Goal: Task Accomplishment & Management: Manage account settings

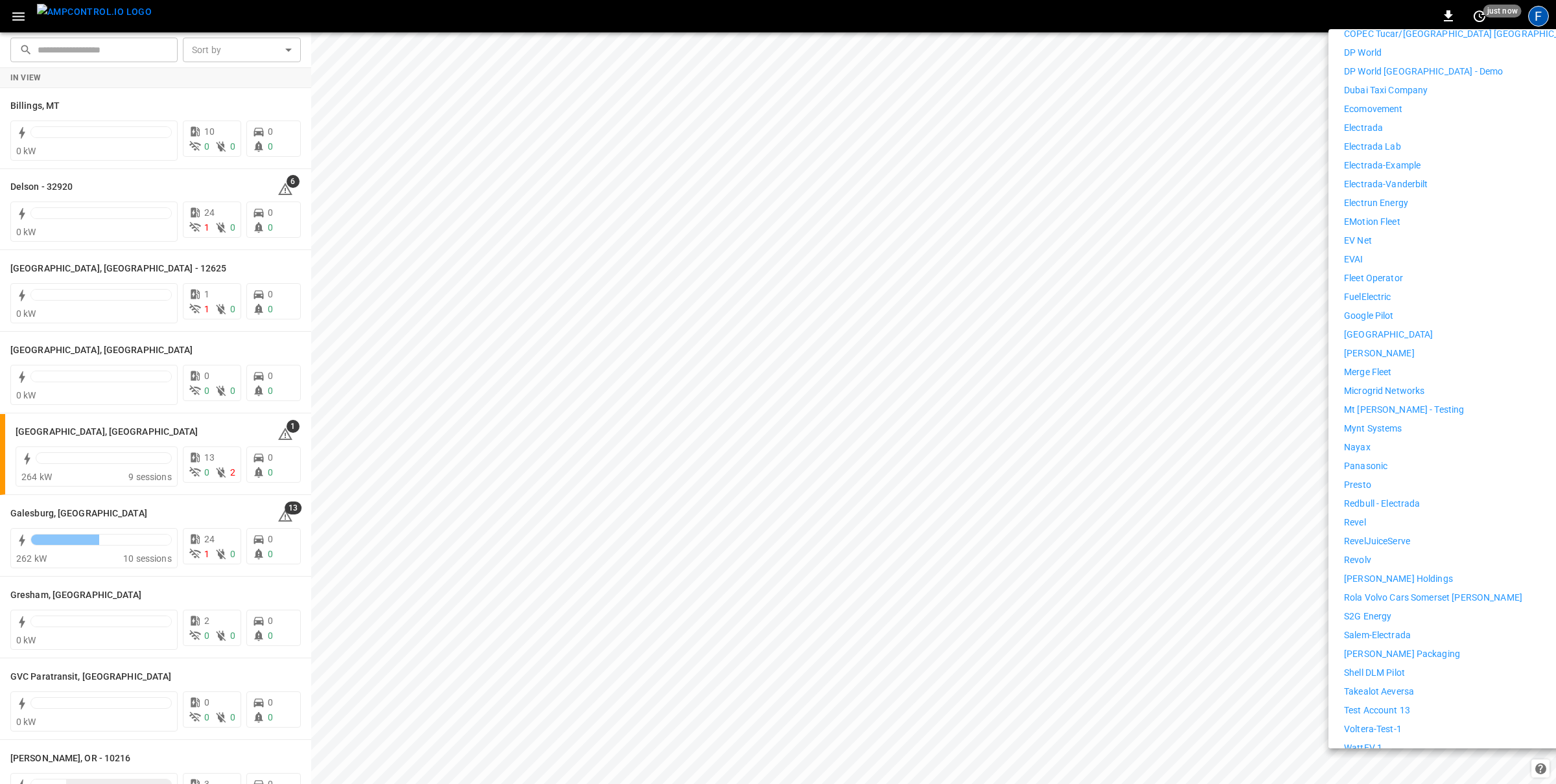
scroll to position [536, 0]
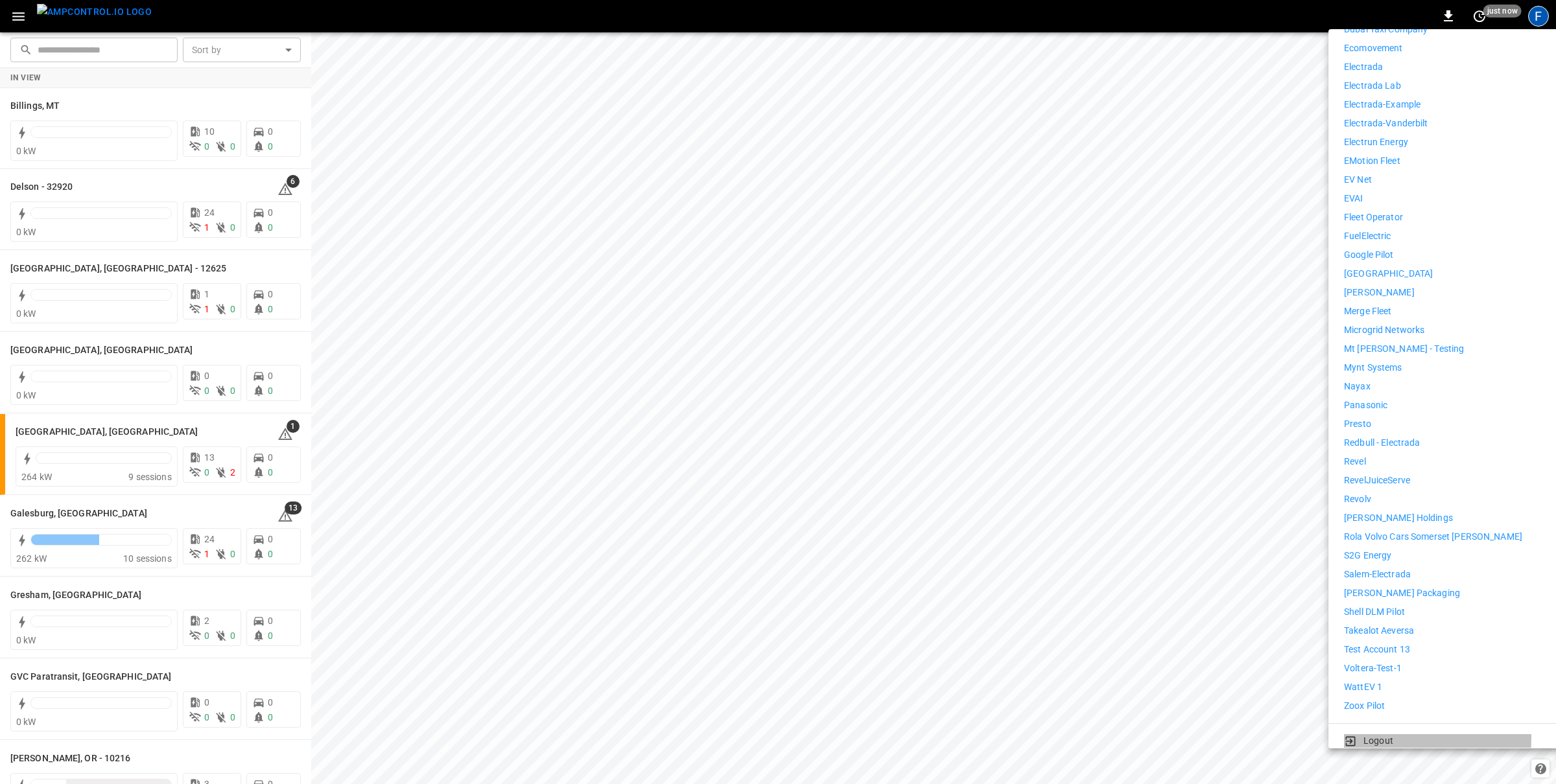
click at [1368, 734] on p "Logout" at bounding box center [1379, 741] width 30 height 13
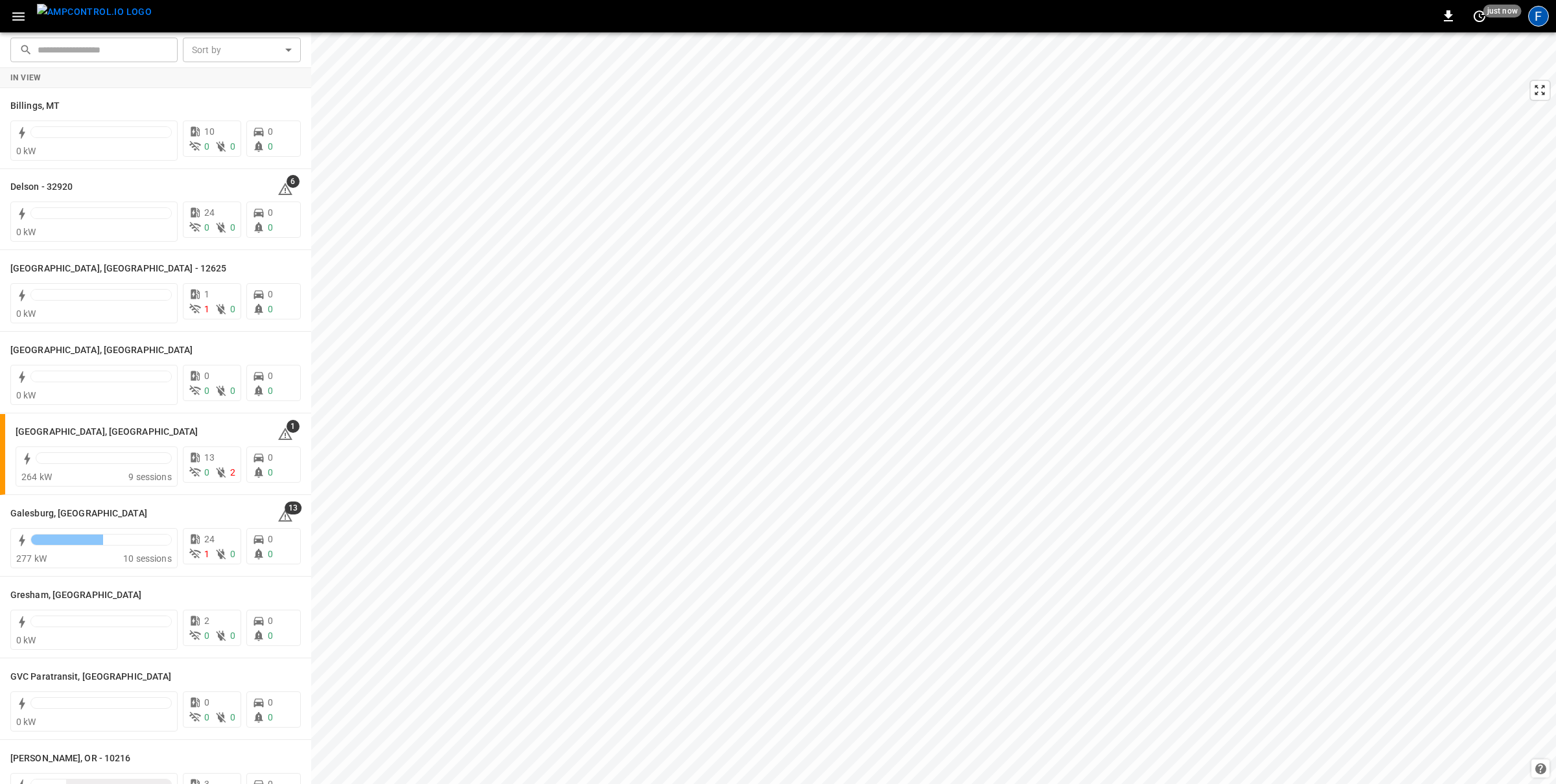
click at [1536, 20] on div "F" at bounding box center [1539, 16] width 21 height 21
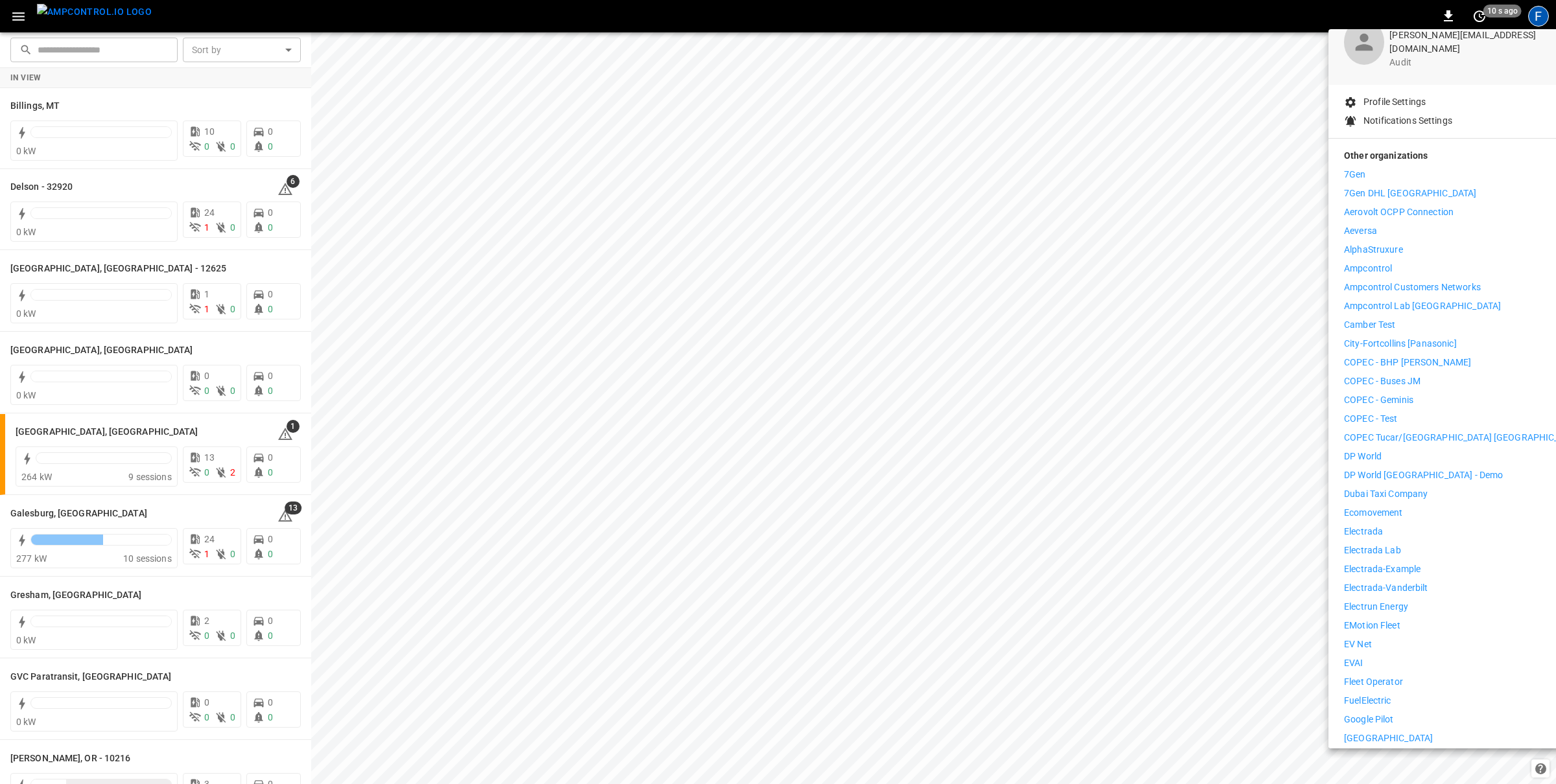
scroll to position [75, 0]
click at [1376, 503] on p "ecomovement" at bounding box center [1373, 509] width 59 height 13
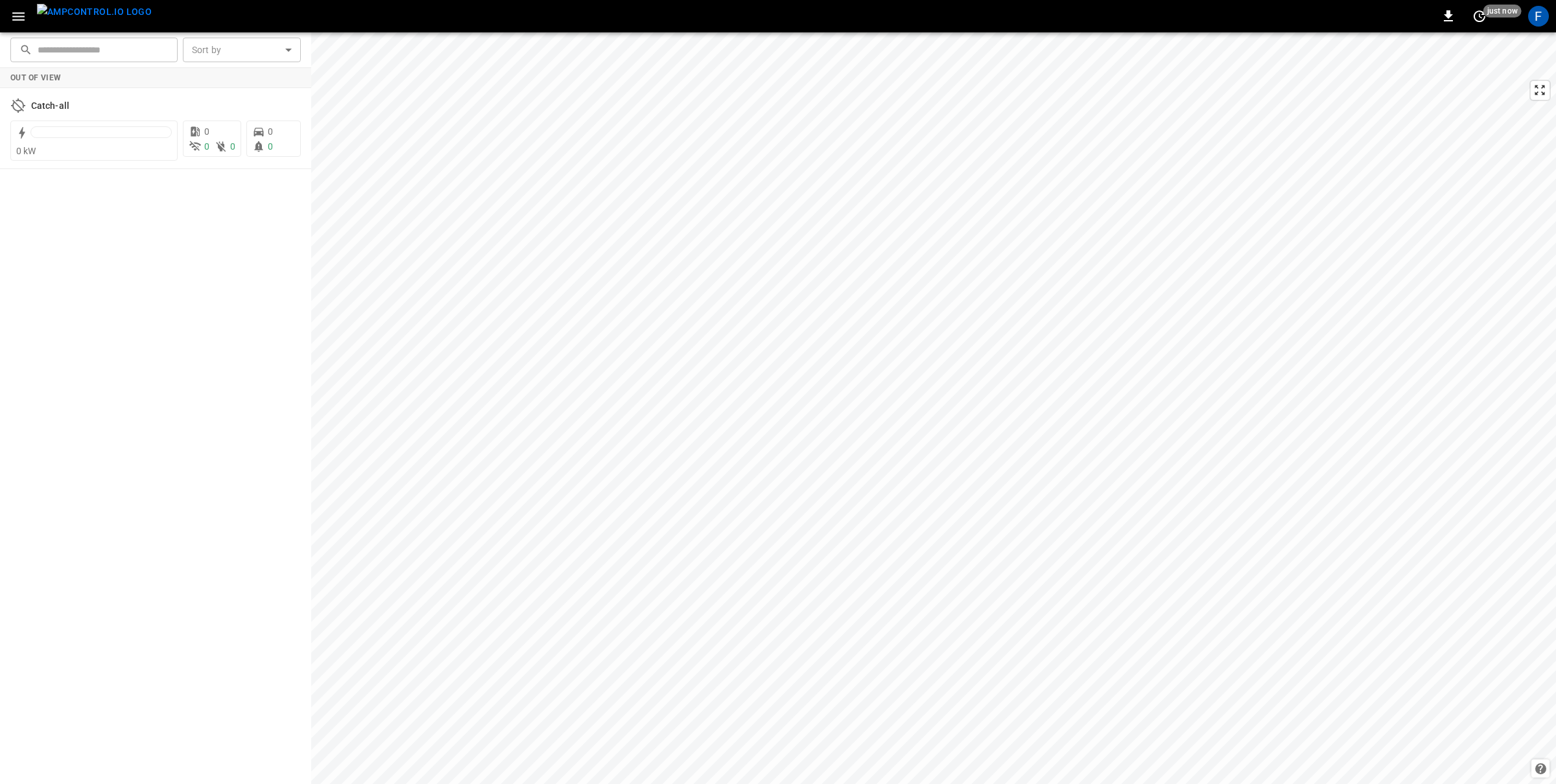
click at [17, 9] on icon "button" at bounding box center [18, 17] width 17 height 17
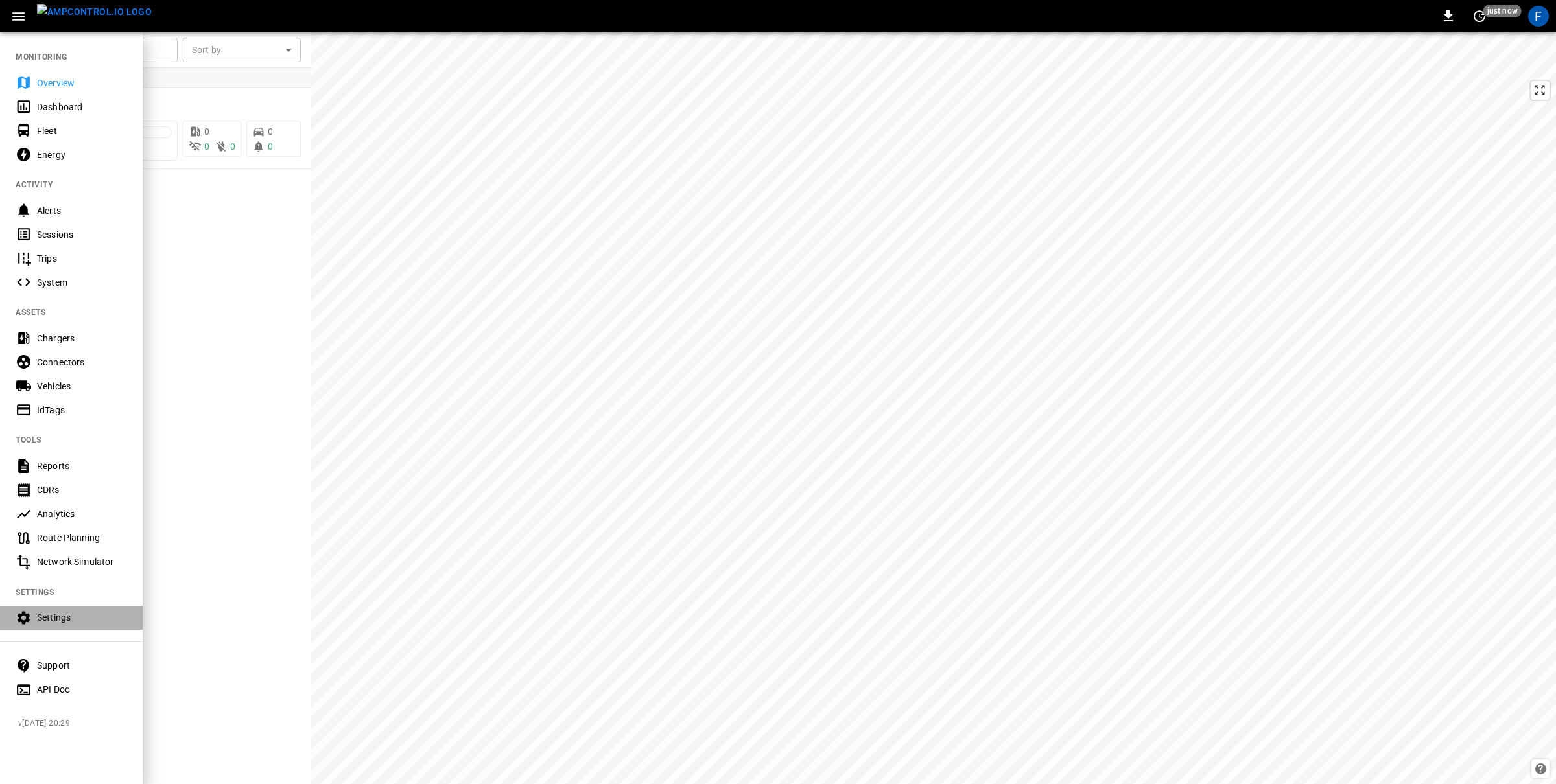
click at [61, 625] on div "Settings" at bounding box center [71, 618] width 142 height 24
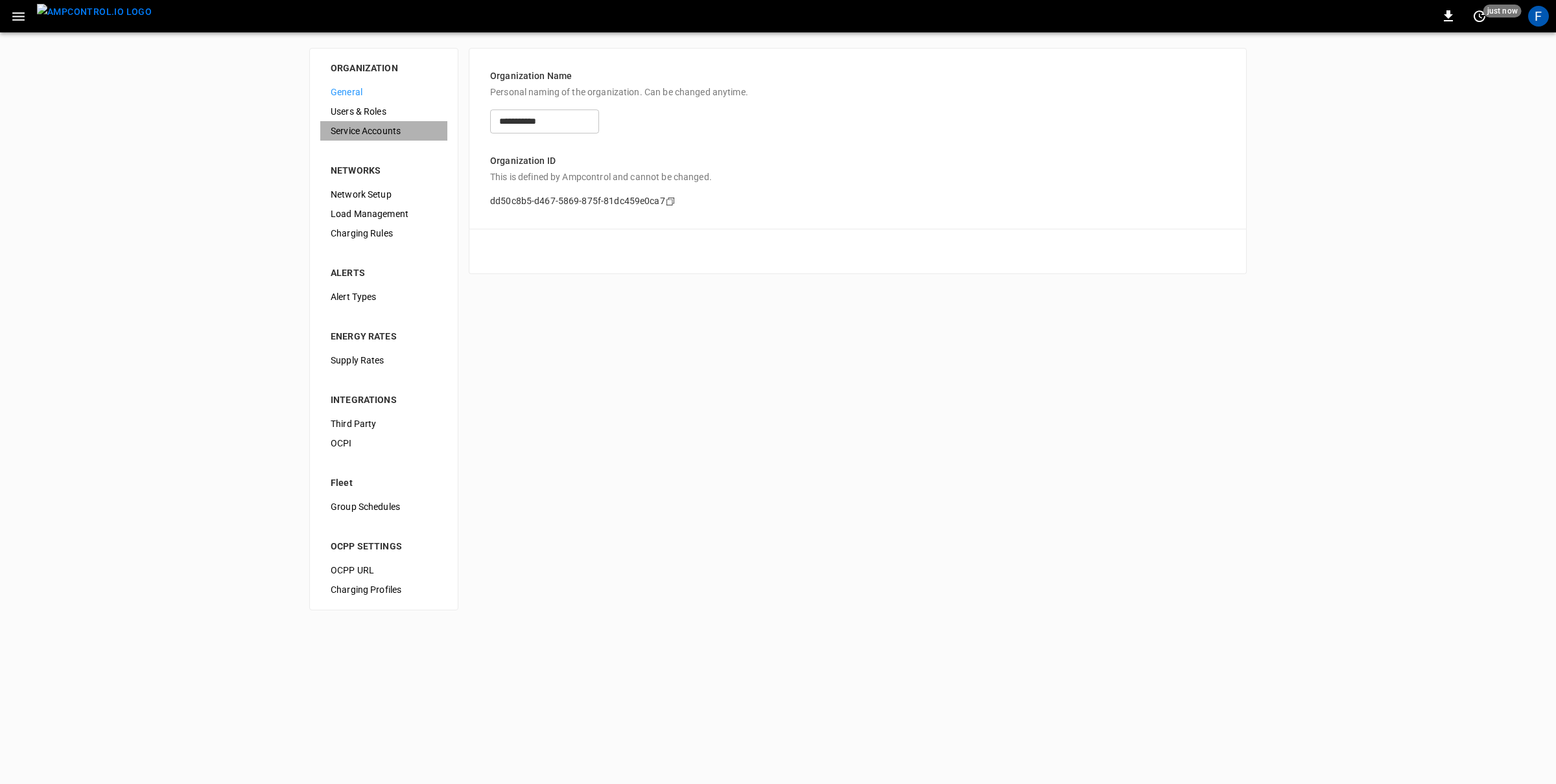
click at [361, 131] on span "Service Accounts" at bounding box center [383, 130] width 106 height 13
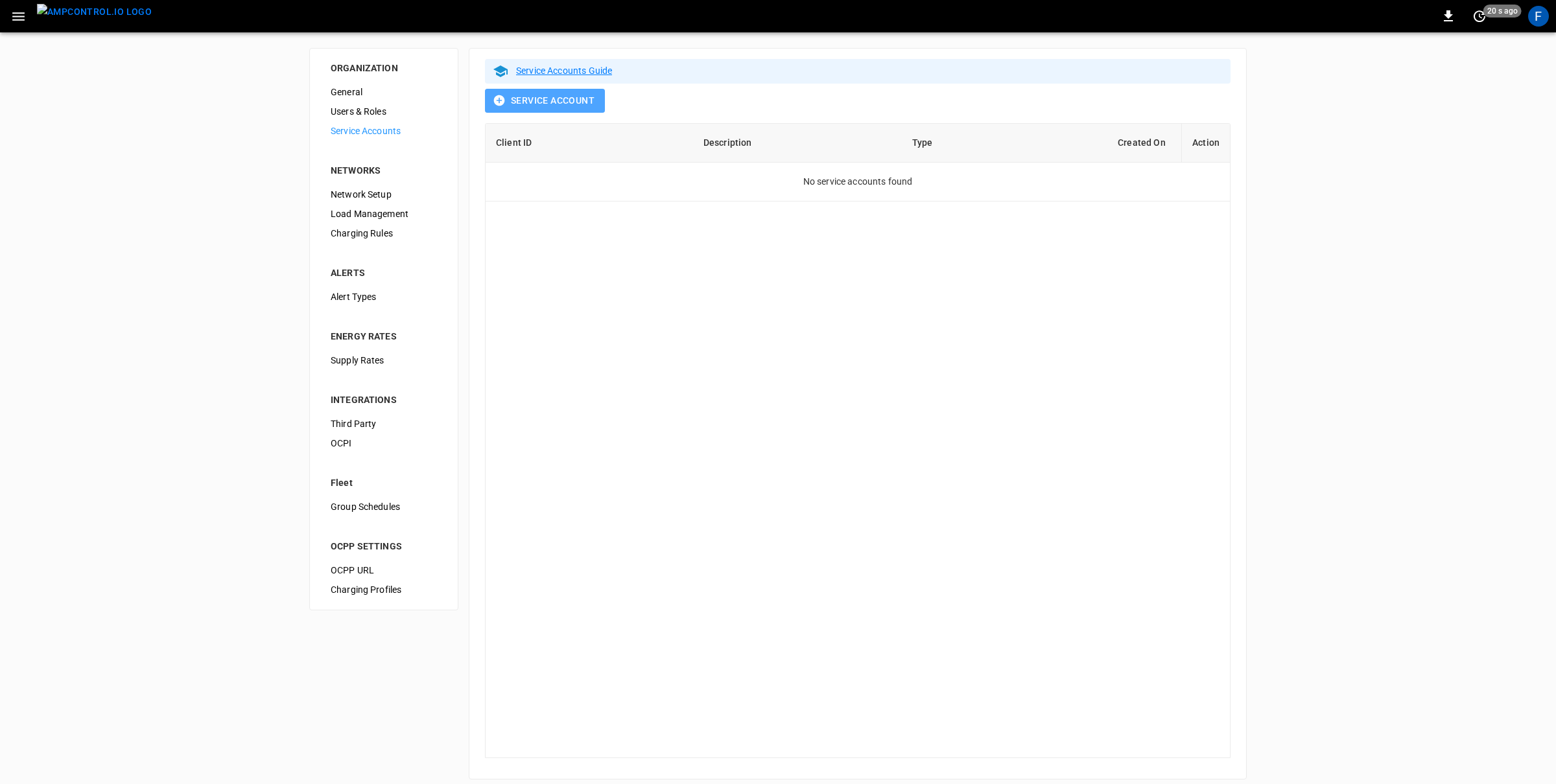
click at [527, 100] on button "Service Account" at bounding box center [545, 100] width 120 height 24
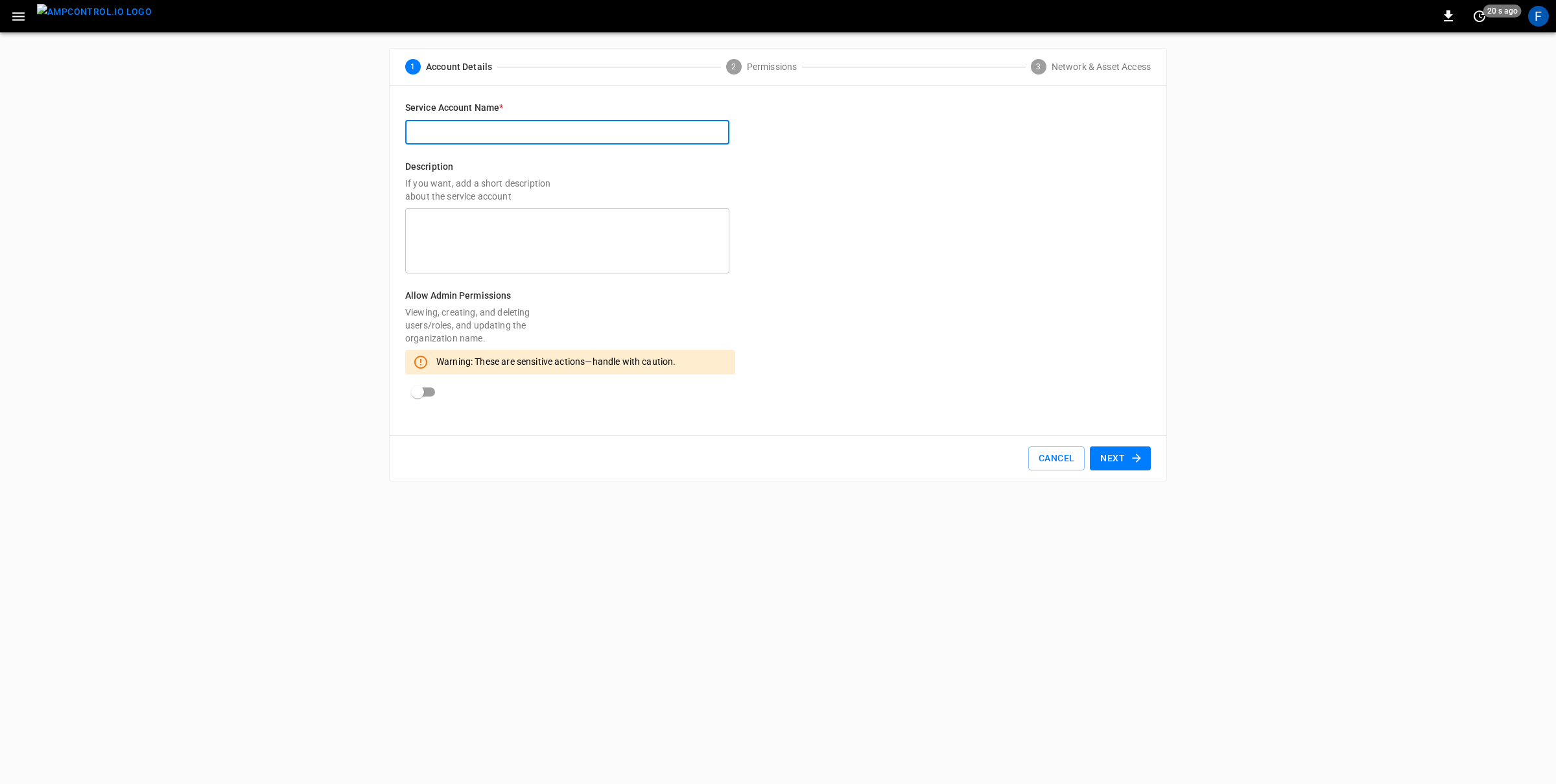
click at [451, 132] on input "text" at bounding box center [568, 133] width 324 height 24
type input "**********"
click at [1119, 455] on button "Next" at bounding box center [1120, 458] width 61 height 24
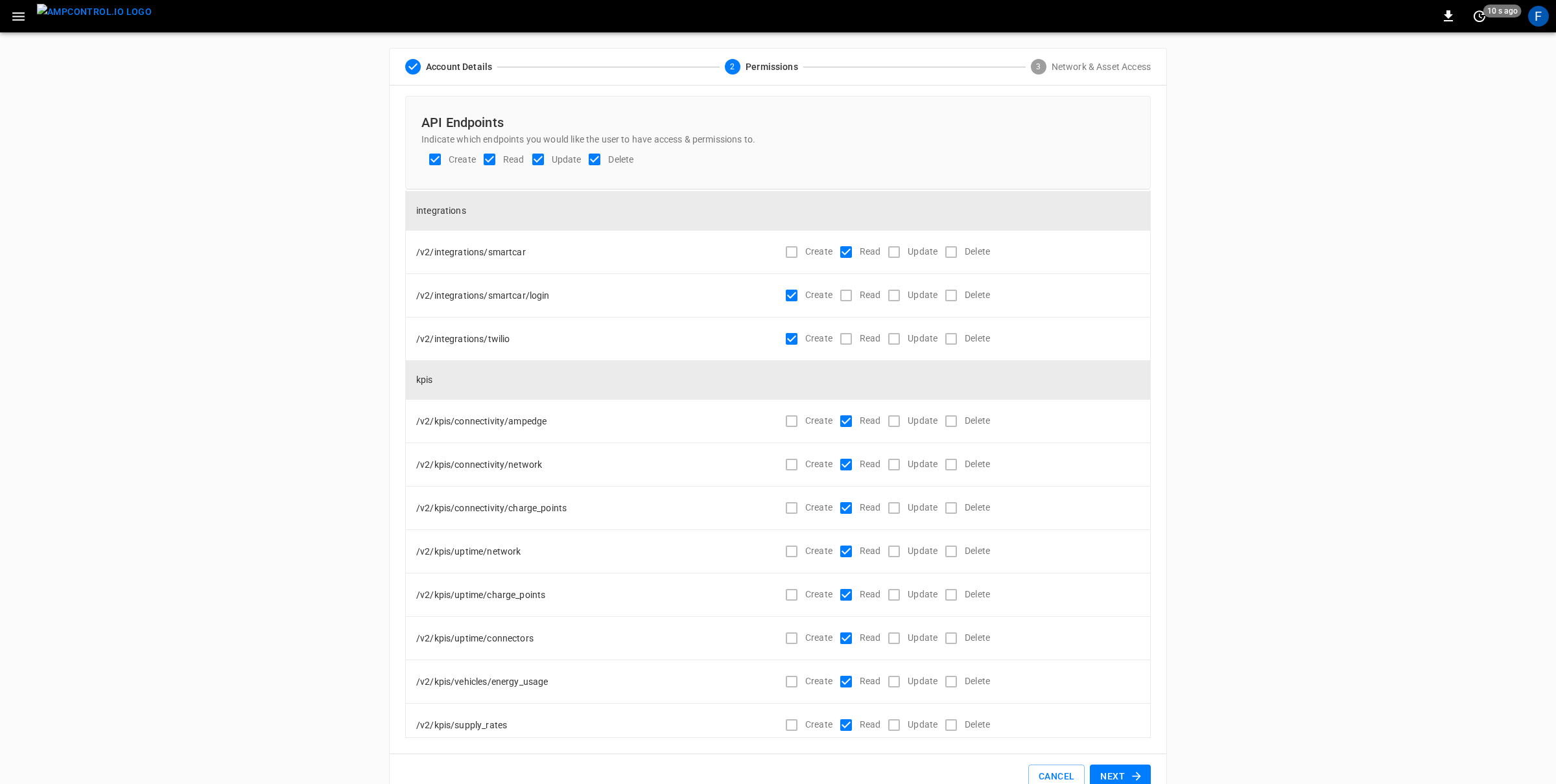
scroll to position [3172, 0]
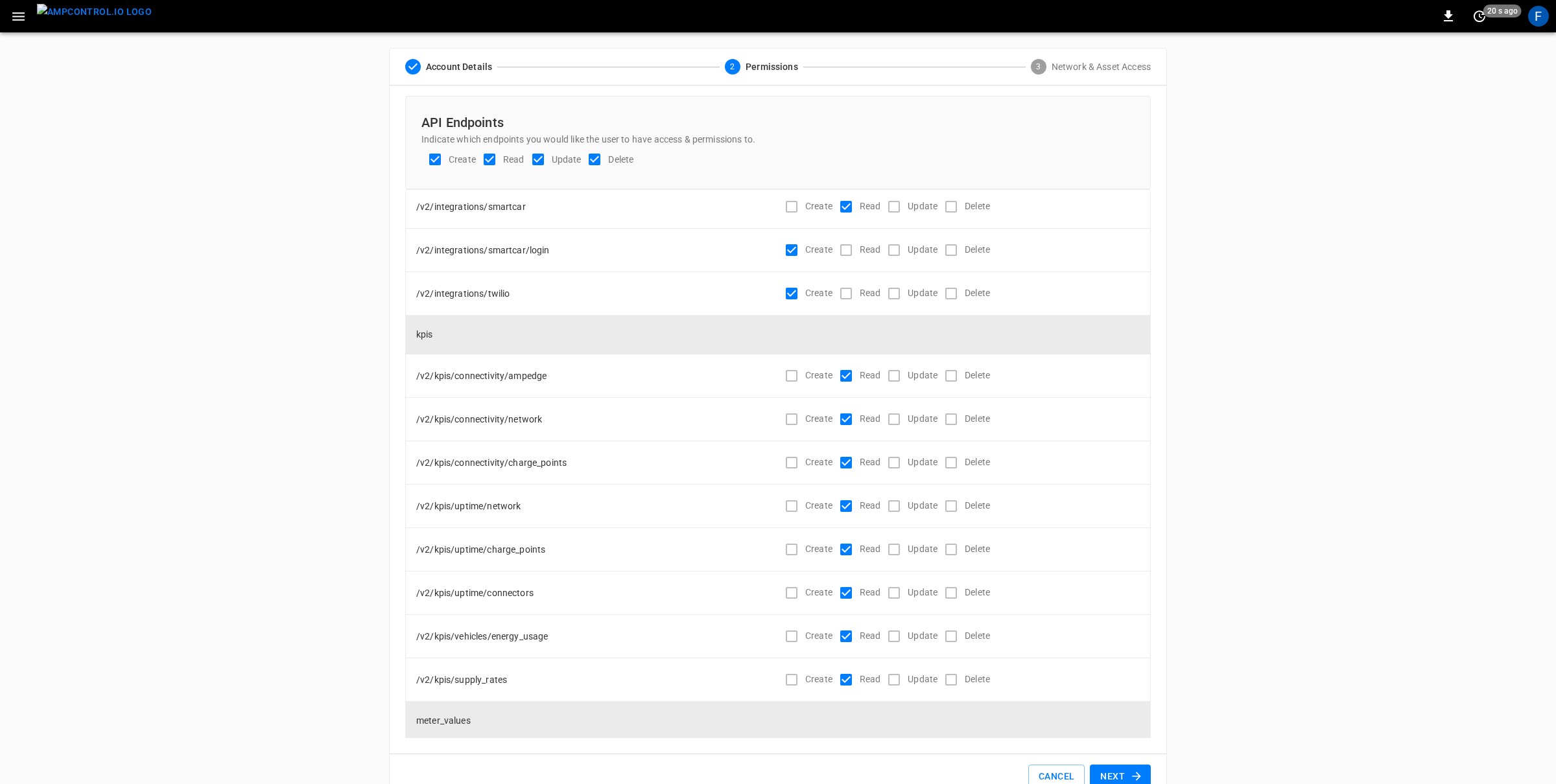
click at [1090, 765] on button "Next" at bounding box center [1120, 777] width 61 height 24
